Goal: Transaction & Acquisition: Purchase product/service

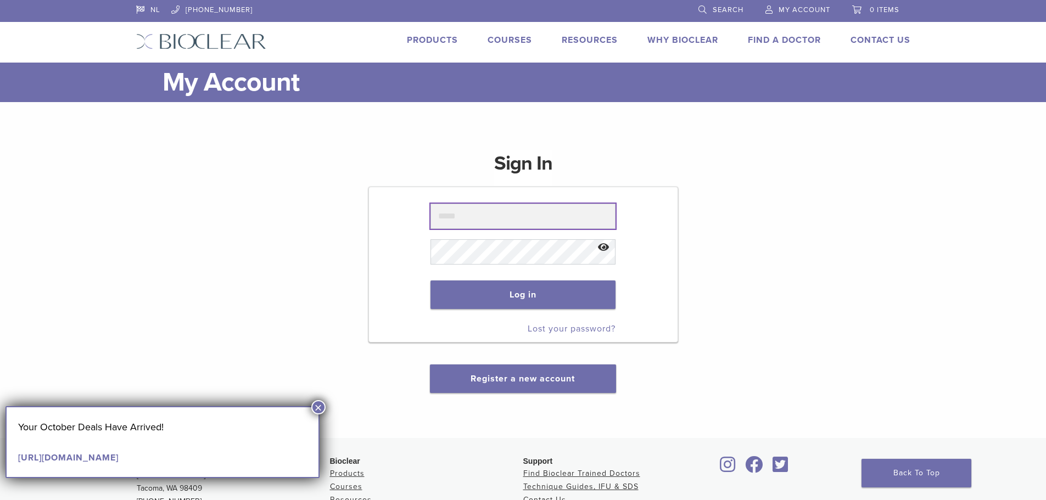
click at [480, 214] on input "text" at bounding box center [522, 216] width 185 height 25
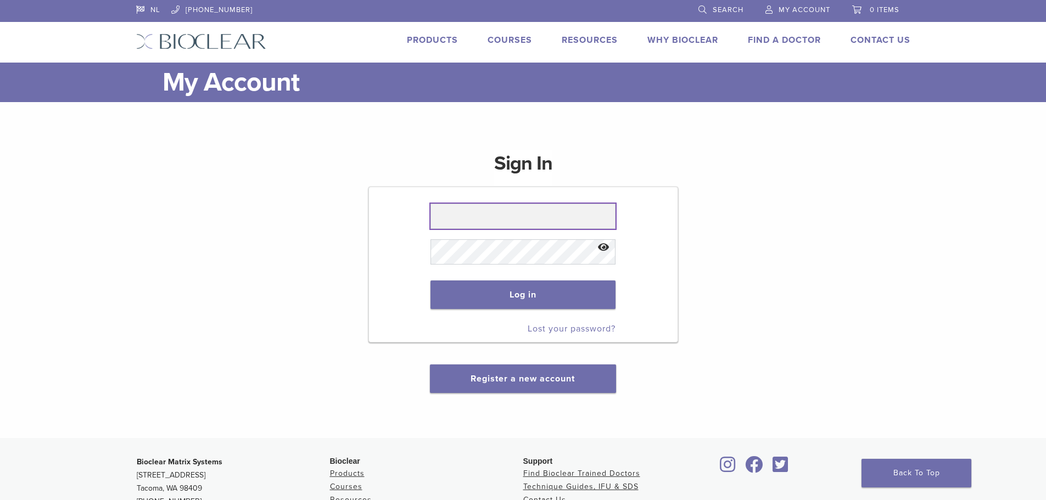
type input "**********"
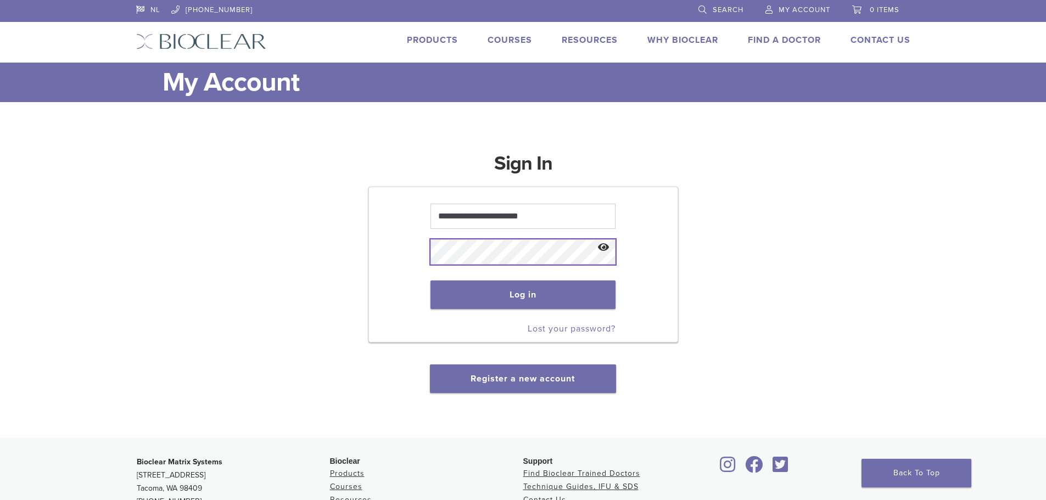
click at [430, 280] on button "Log in" at bounding box center [522, 294] width 185 height 29
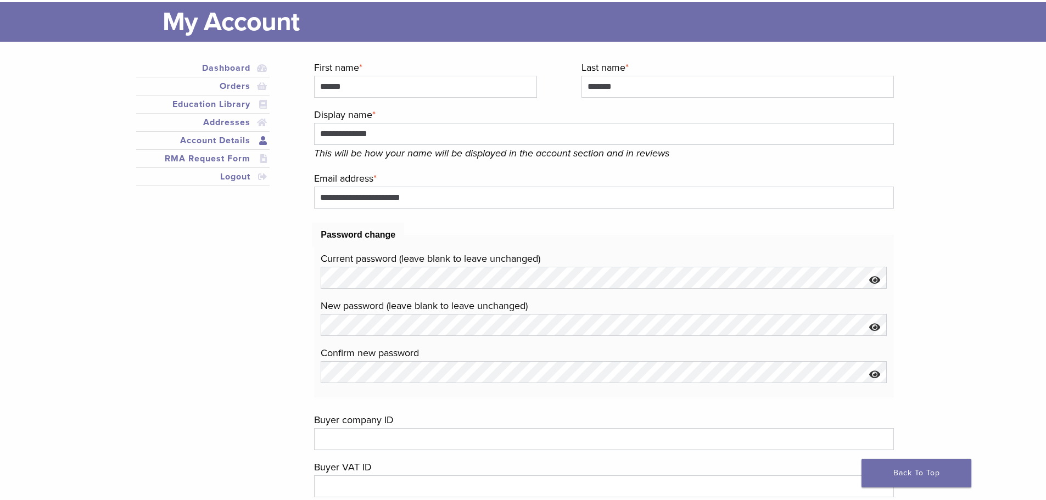
scroll to position [110, 0]
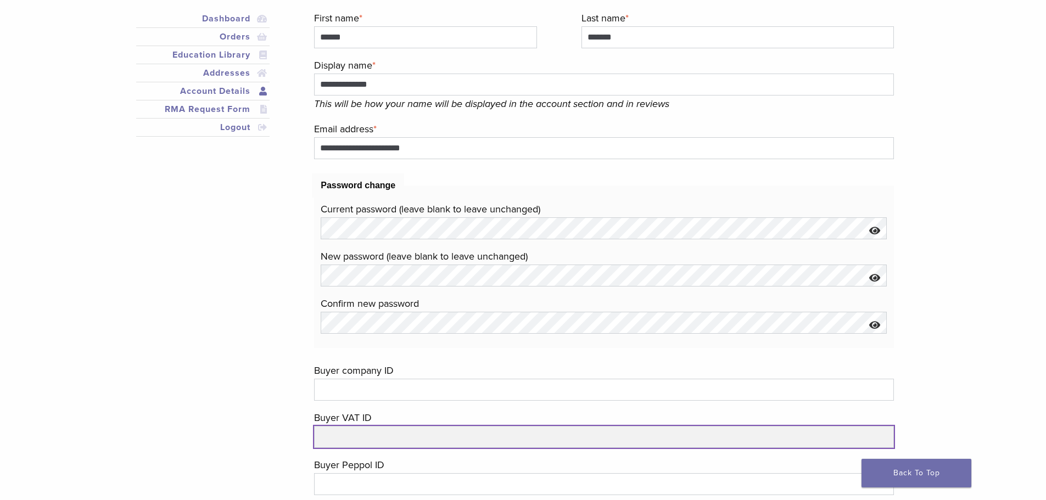
click at [394, 443] on input "text" at bounding box center [603, 437] width 579 height 22
type input "*********"
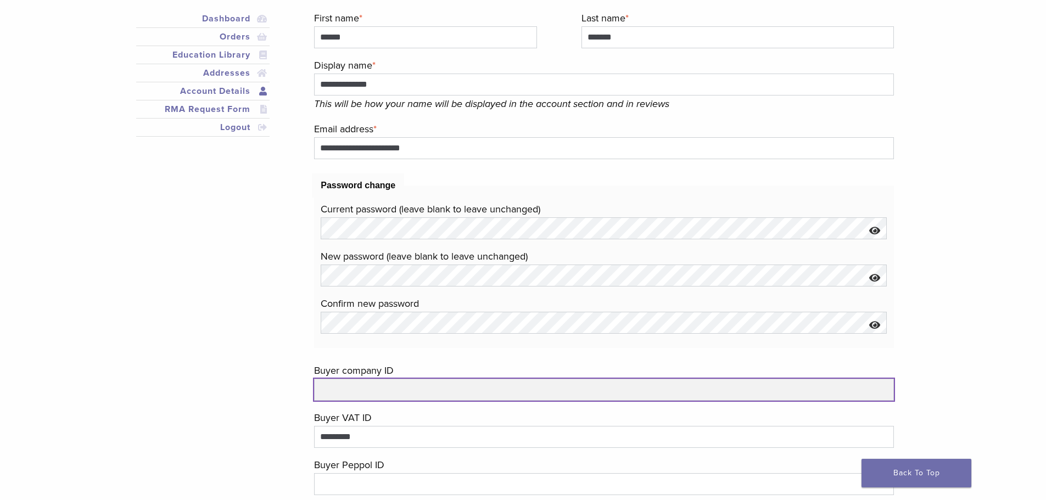
click at [439, 389] on input "text" at bounding box center [603, 390] width 579 height 22
type input "**********"
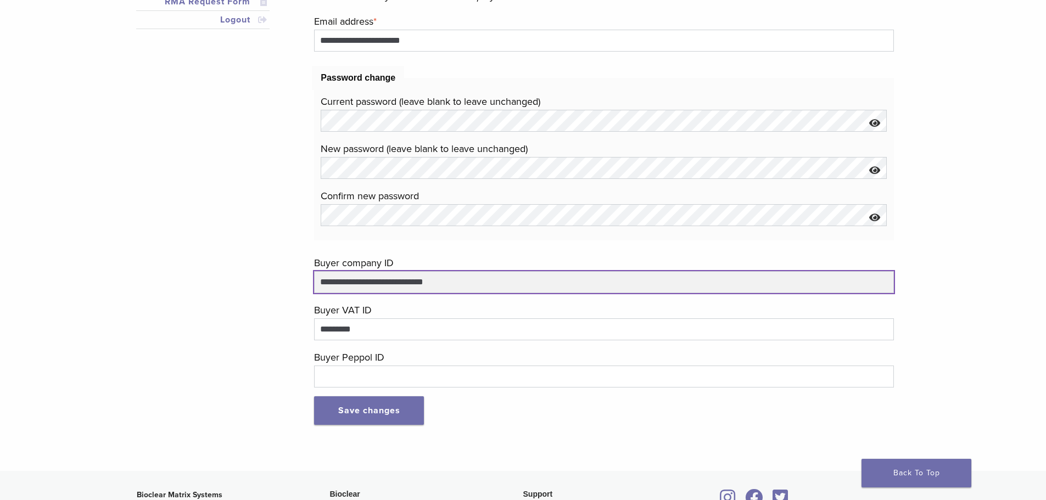
scroll to position [220, 0]
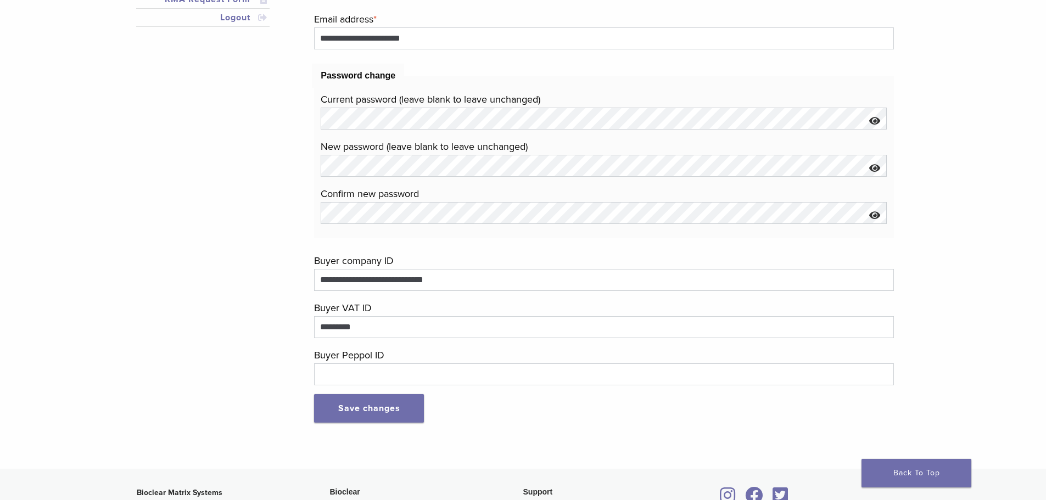
click at [874, 125] on button "Show password" at bounding box center [875, 122] width 24 height 28
click at [349, 409] on button "Save changes" at bounding box center [369, 408] width 110 height 29
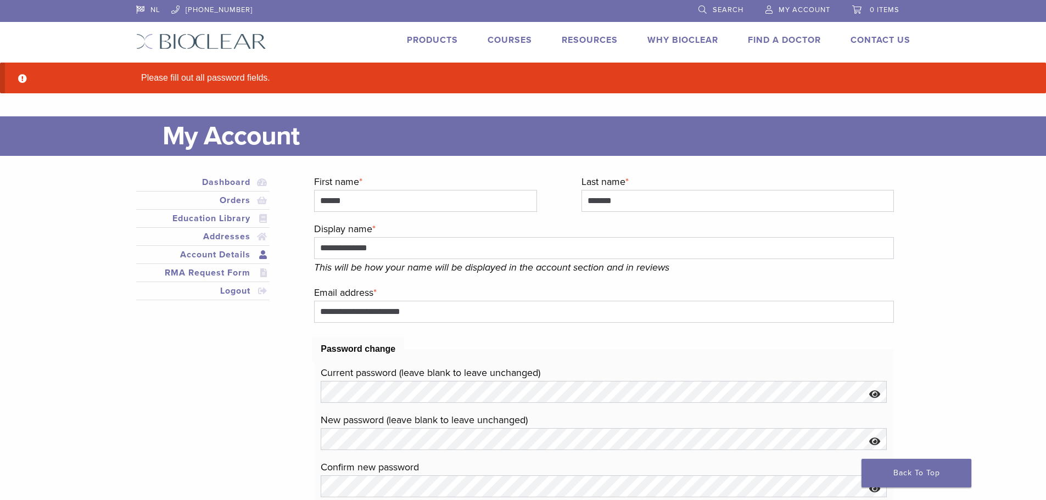
scroll to position [220, 0]
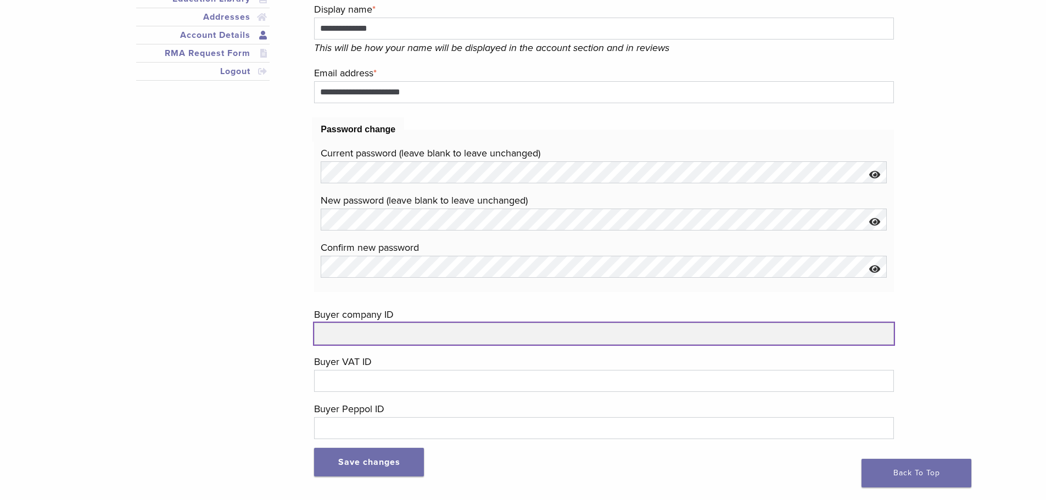
click at [400, 339] on input "text" at bounding box center [603, 334] width 579 height 22
type input "**********"
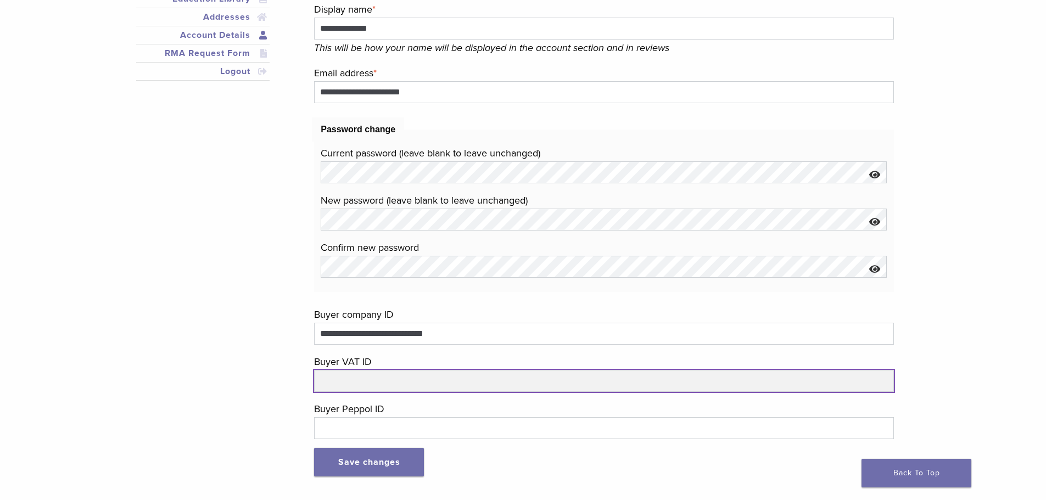
click at [355, 379] on input "text" at bounding box center [603, 381] width 579 height 22
type input "**********"
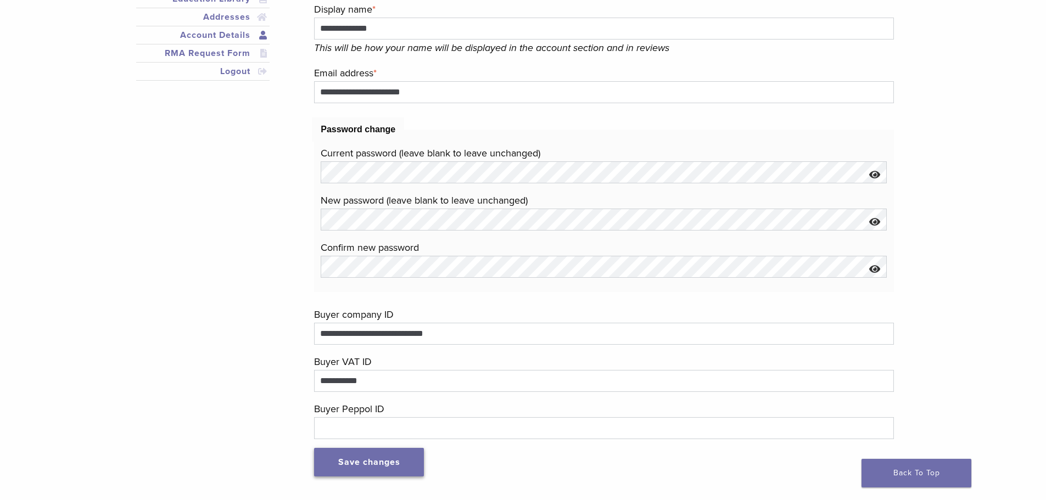
click at [378, 465] on button "Save changes" at bounding box center [369, 462] width 110 height 29
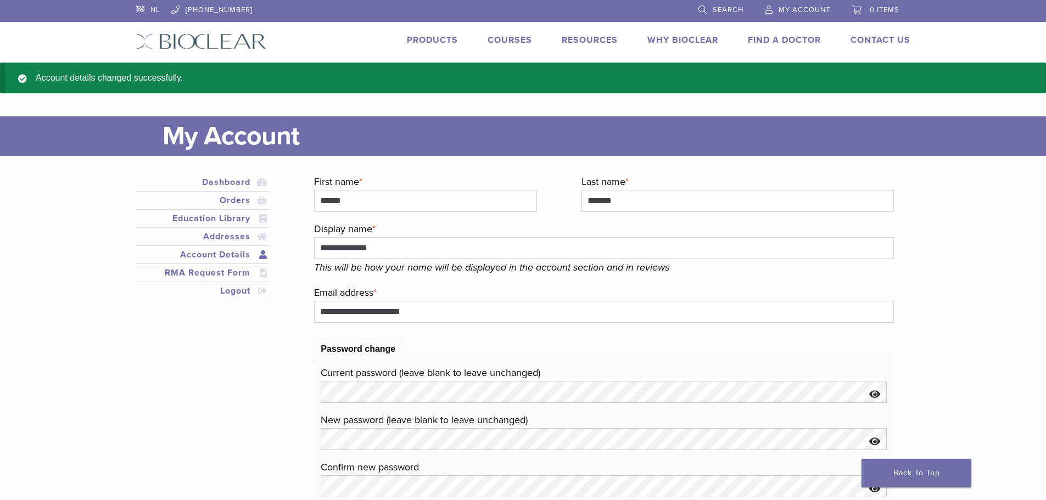
click at [425, 33] on li "Products" at bounding box center [432, 39] width 51 height 13
click at [234, 197] on link "Orders" at bounding box center [203, 200] width 130 height 13
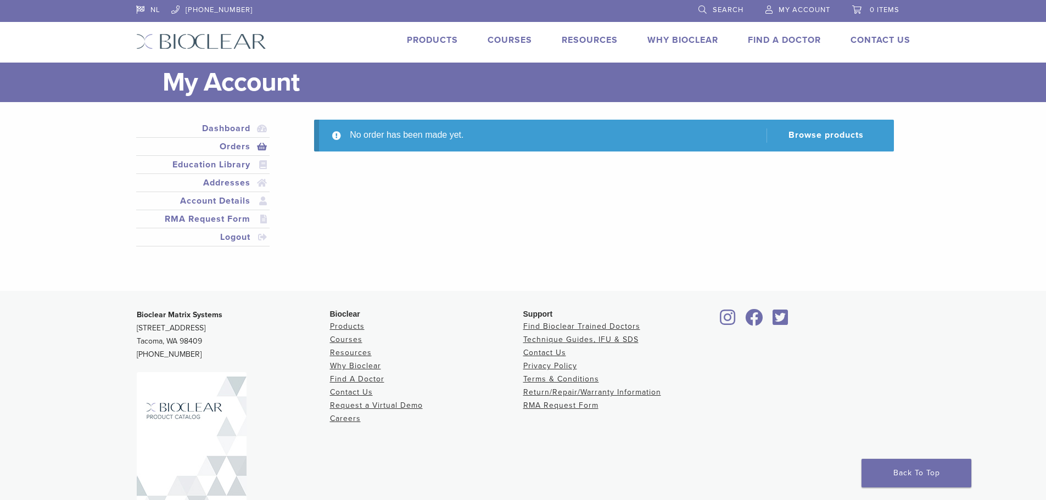
click at [437, 41] on link "Products" at bounding box center [432, 40] width 51 height 11
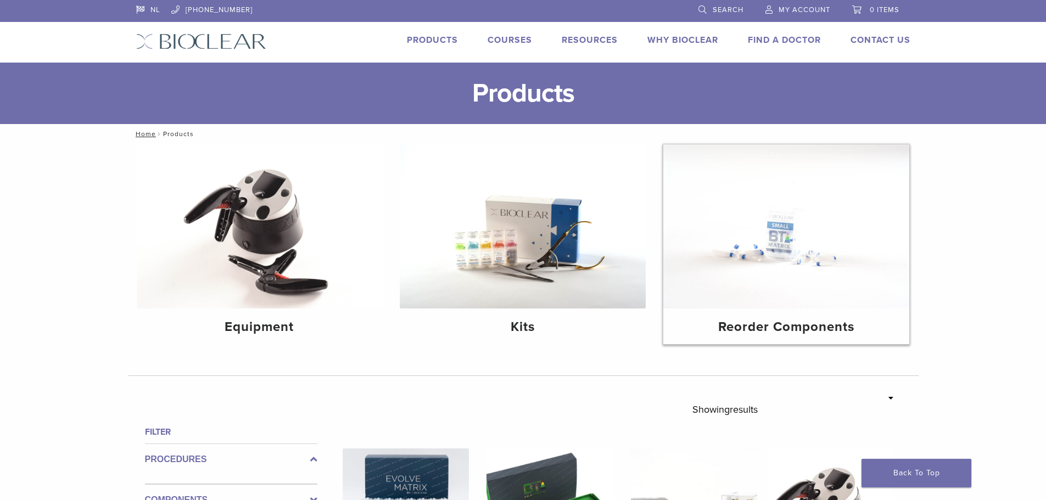
click at [745, 249] on img at bounding box center [786, 226] width 246 height 164
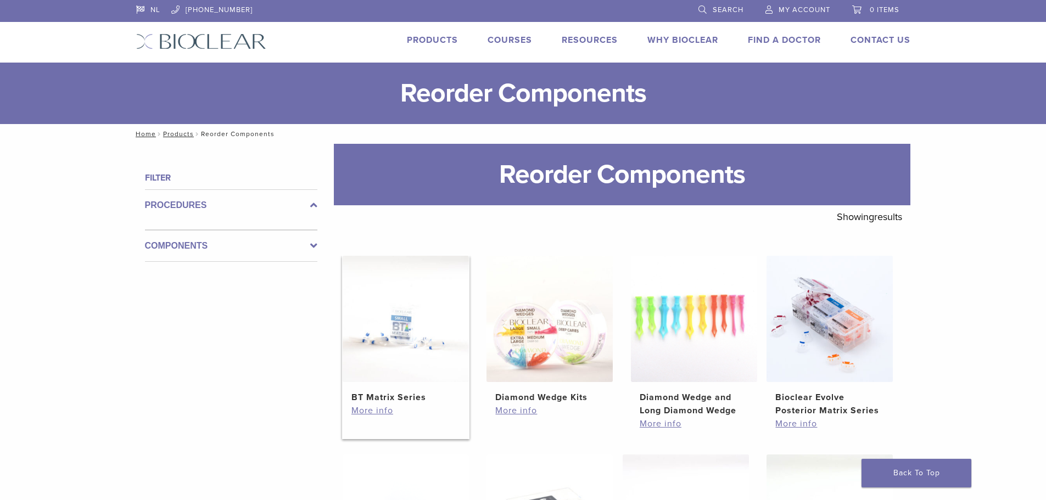
click at [413, 338] on img at bounding box center [405, 319] width 126 height 126
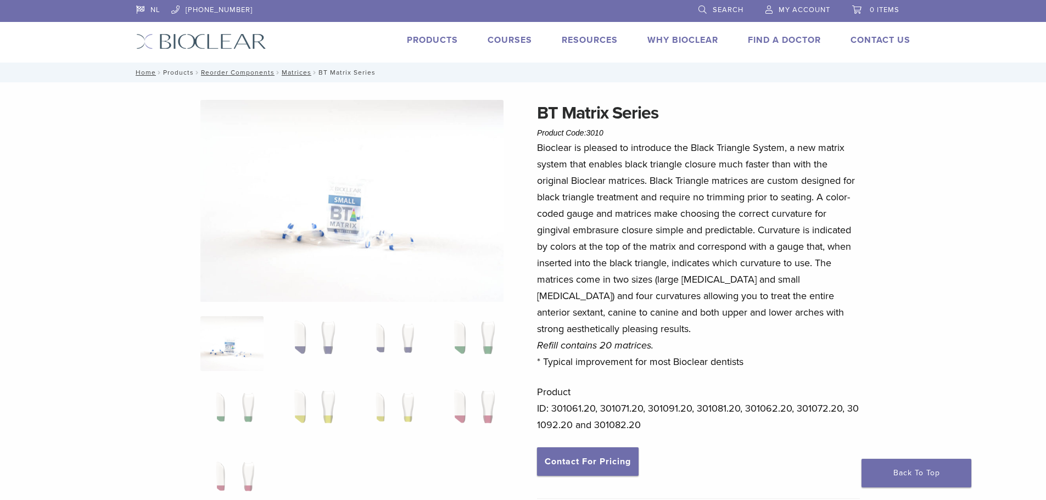
click at [175, 72] on link "Products" at bounding box center [178, 73] width 31 height 8
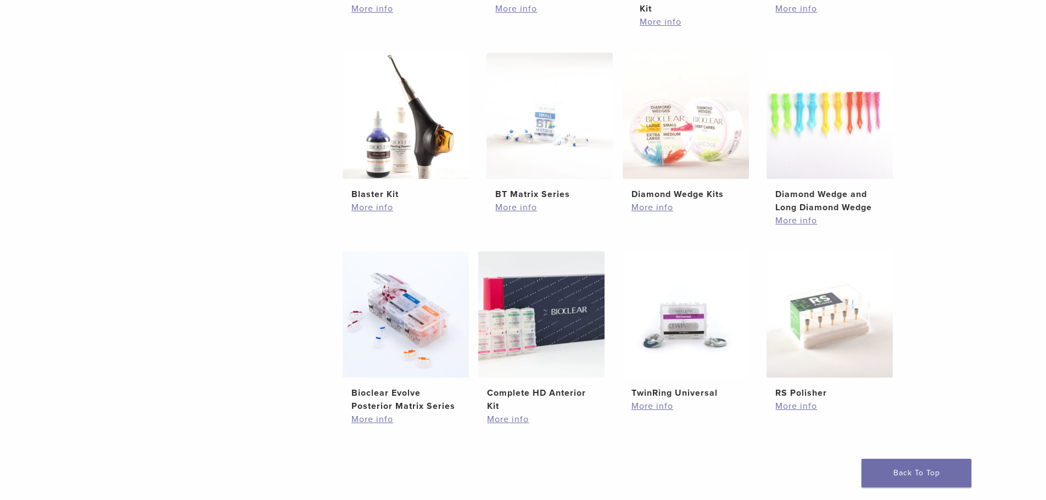
scroll to position [604, 0]
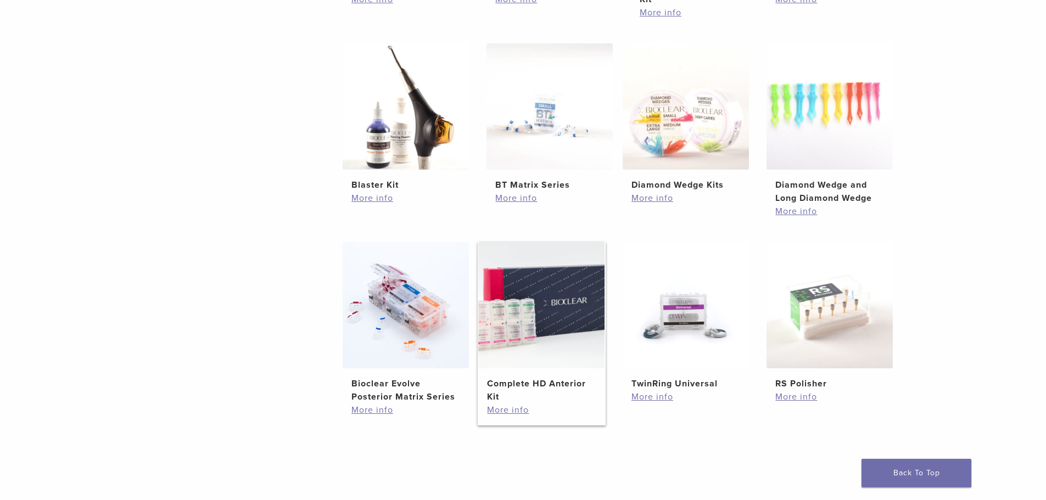
click at [523, 301] on img at bounding box center [541, 305] width 126 height 126
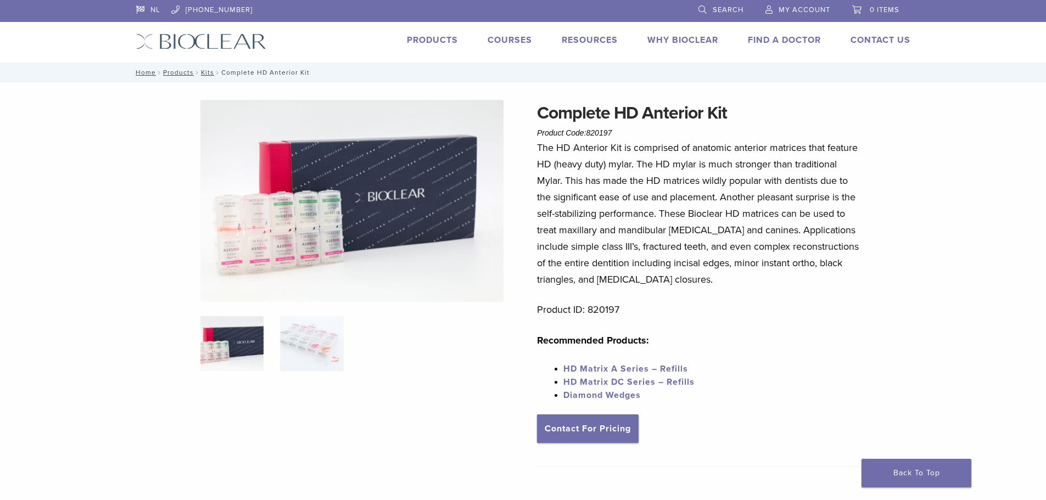
click at [355, 196] on img at bounding box center [351, 201] width 303 height 202
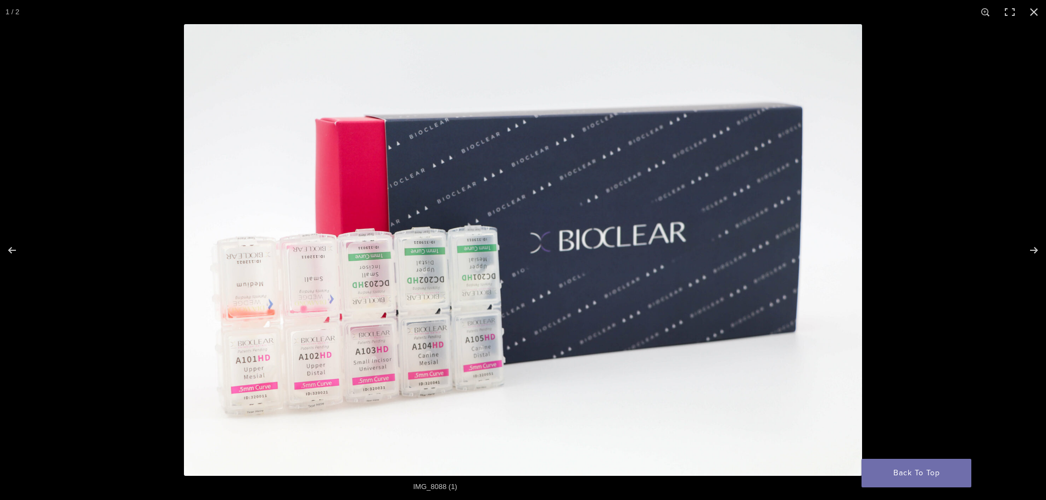
click at [356, 196] on img "Full screen image" at bounding box center [523, 250] width 678 height 452
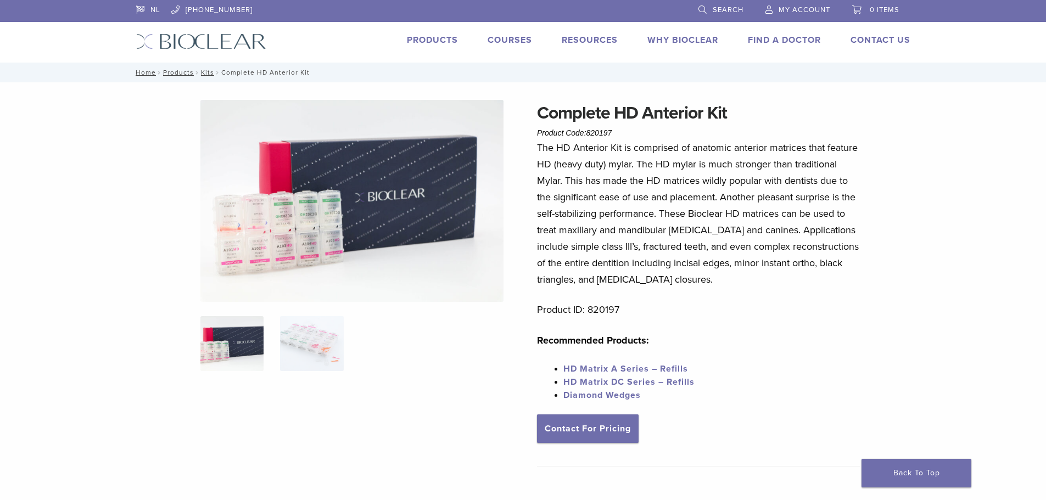
click at [245, 259] on img at bounding box center [351, 201] width 303 height 202
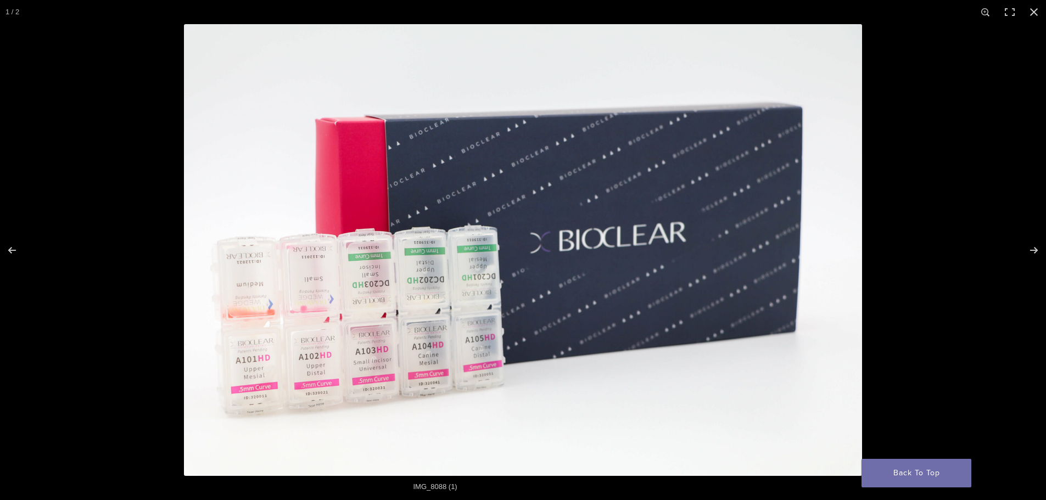
click at [401, 299] on img "Full screen image" at bounding box center [523, 250] width 678 height 452
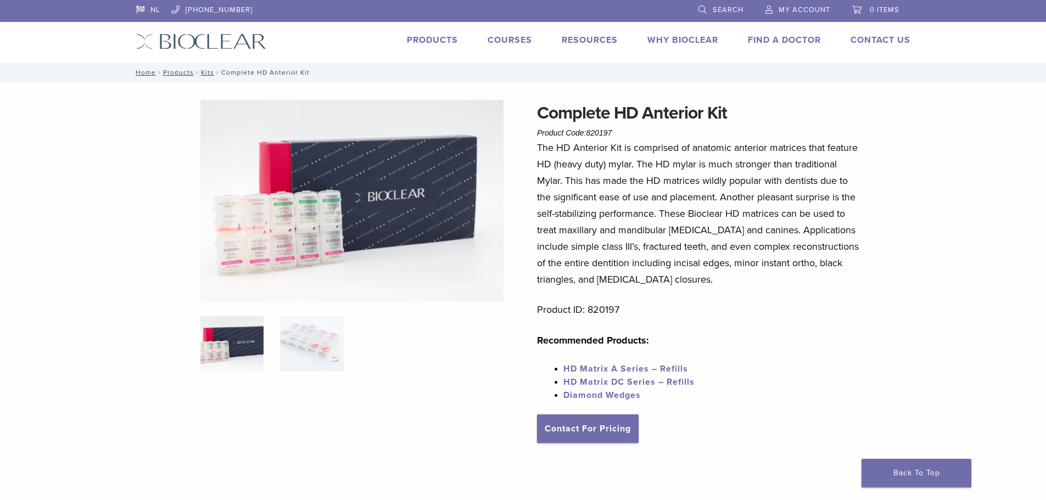
click at [672, 381] on span "HD Matrix DC Series – Refills" at bounding box center [628, 382] width 131 height 11
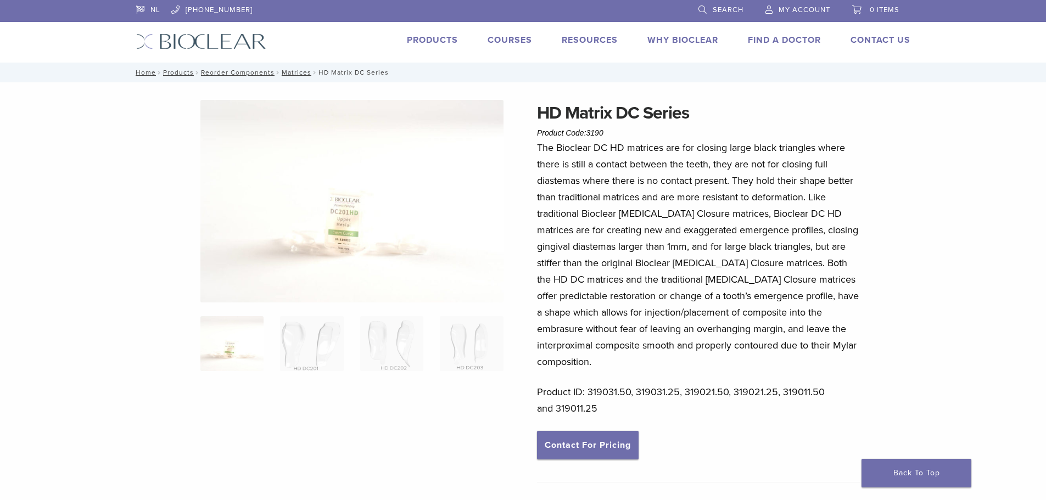
drag, startPoint x: 596, startPoint y: 359, endPoint x: 570, endPoint y: 363, distance: 26.2
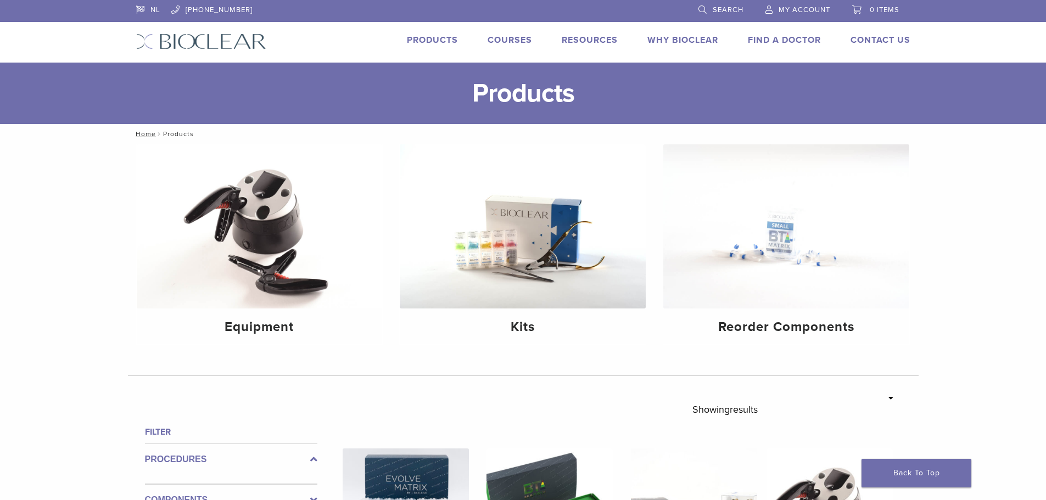
scroll to position [604, 0]
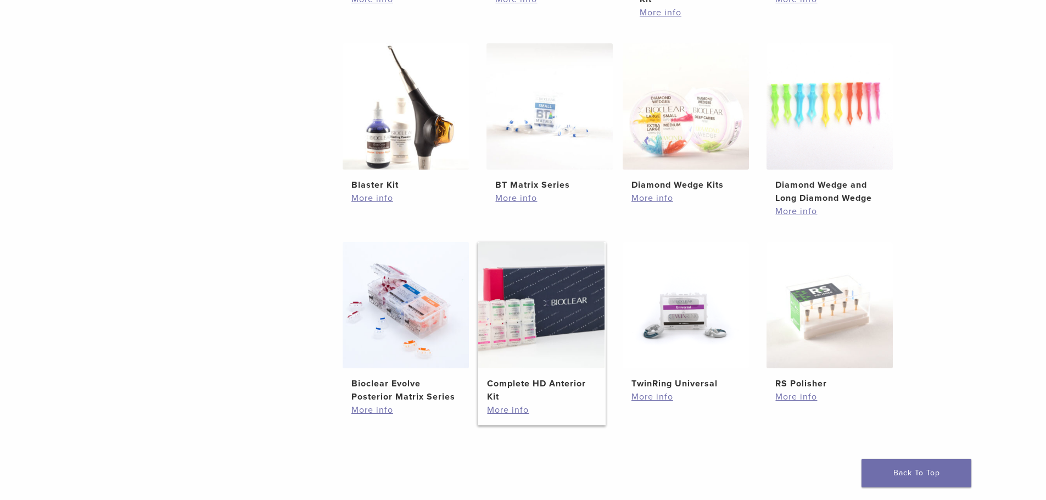
click at [564, 305] on img at bounding box center [541, 305] width 126 height 126
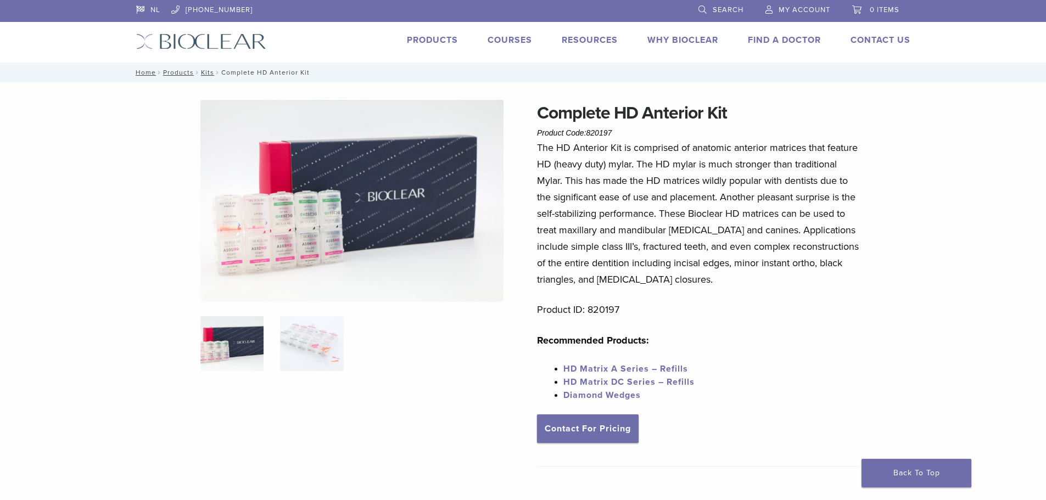
click at [626, 369] on link "HD Matrix A Series – Refills" at bounding box center [625, 368] width 125 height 11
click at [621, 370] on link "HD Matrix A Series – Refills" at bounding box center [625, 368] width 125 height 11
click at [586, 369] on link "HD Matrix A Series – Refills" at bounding box center [625, 368] width 125 height 11
click at [572, 369] on link "HD Matrix A Series – Refills" at bounding box center [625, 368] width 125 height 11
click at [587, 436] on link "Contact For Pricing" at bounding box center [588, 428] width 102 height 29
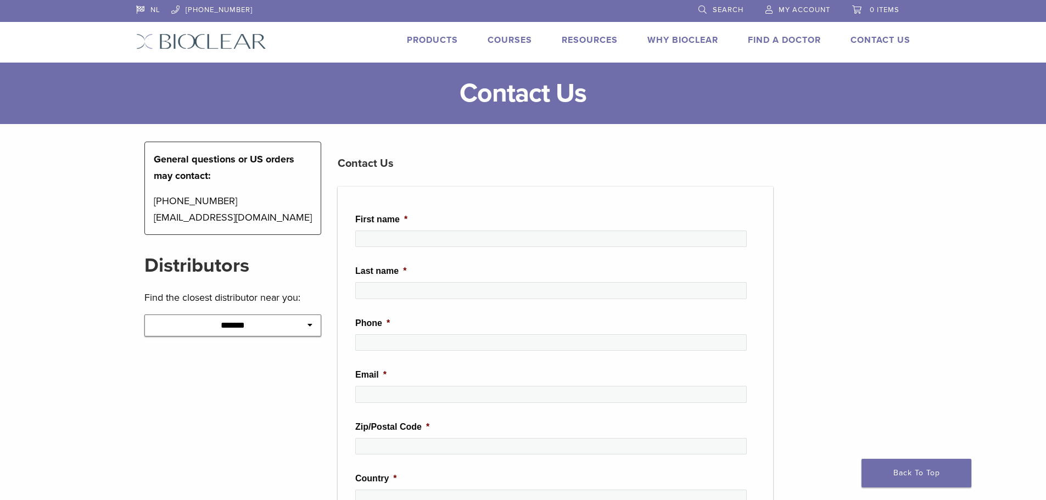
click at [281, 333] on select "**********" at bounding box center [232, 325] width 177 height 22
select select "********"
click at [144, 314] on select "**********" at bounding box center [232, 325] width 177 height 22
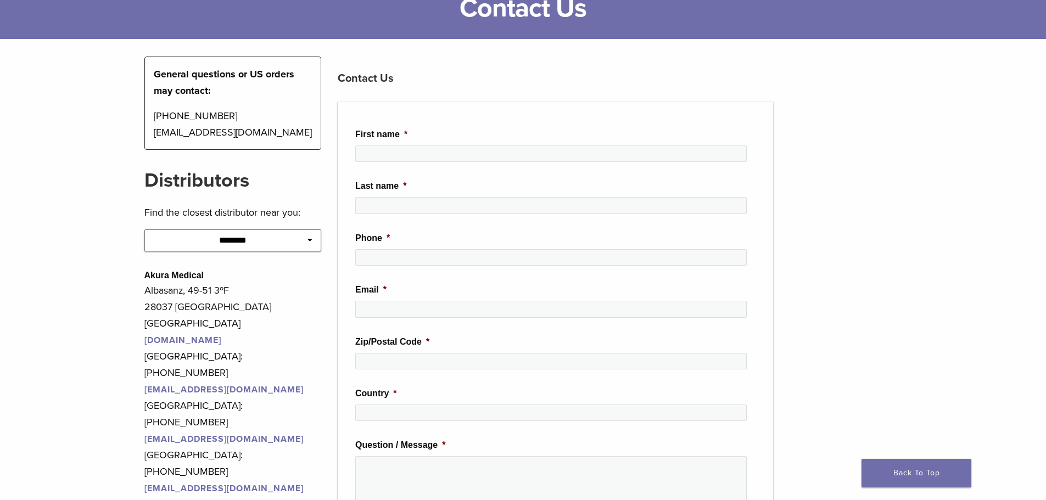
scroll to position [110, 0]
